Goal: Submit feedback/report problem

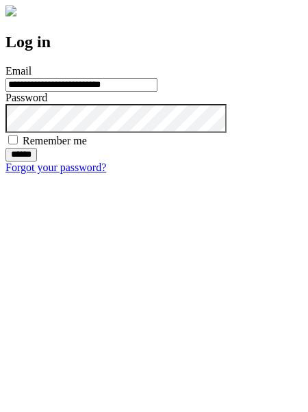
click at [37, 162] on input "******" at bounding box center [21, 155] width 32 height 14
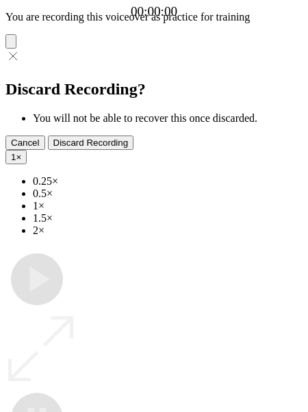
type input "**********"
